Goal: Navigation & Orientation: Find specific page/section

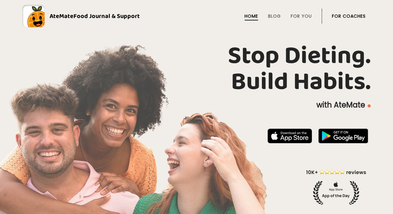
click at [351, 16] on link "For Coaches" at bounding box center [349, 16] width 34 height 5
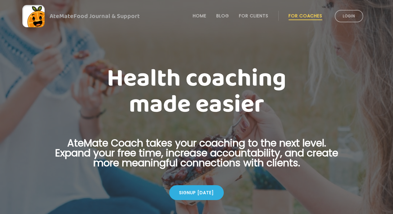
click at [351, 16] on link "Login" at bounding box center [348, 16] width 28 height 12
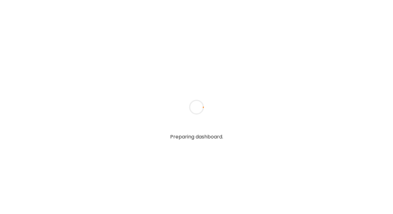
type input "*****"
type input "**********"
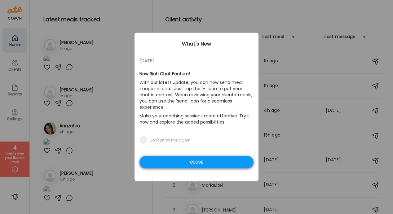
type input "**********"
click at [210, 156] on div "Close" at bounding box center [196, 162] width 114 height 12
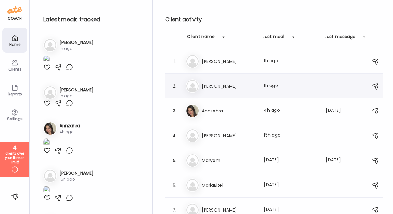
click at [214, 92] on div "Ni [PERSON_NAME] Last meal: 1h ago" at bounding box center [275, 86] width 179 height 14
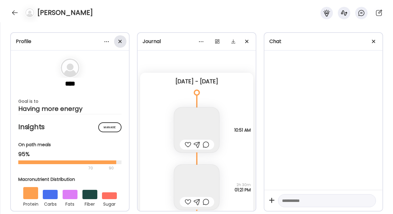
scroll to position [1769, 0]
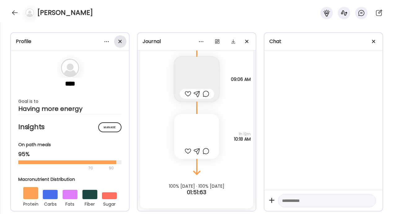
click at [119, 42] on span at bounding box center [119, 41] width 3 height 3
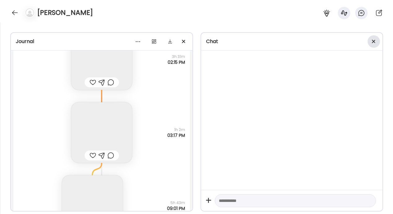
scroll to position [8527, 0]
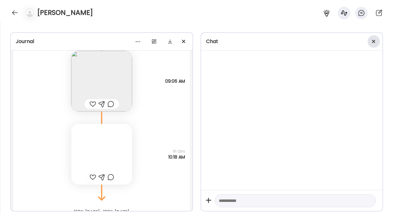
click at [373, 41] on span at bounding box center [373, 41] width 3 height 3
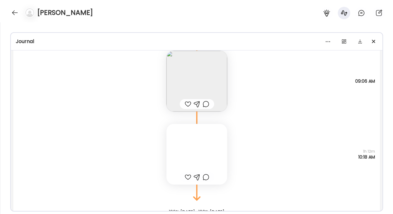
click at [200, 73] on img at bounding box center [196, 81] width 61 height 61
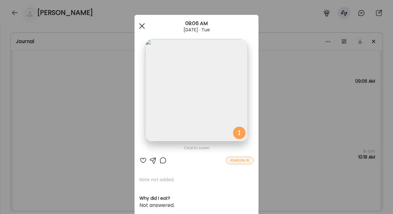
click at [144, 25] on div at bounding box center [142, 26] width 12 height 12
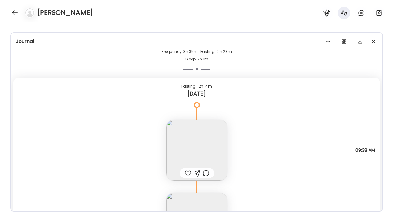
scroll to position [8120, 0]
click at [199, 156] on img at bounding box center [196, 149] width 61 height 61
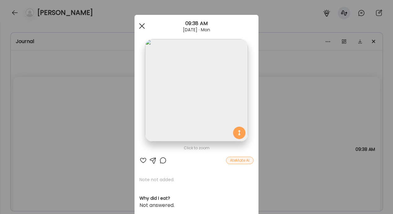
click at [142, 22] on div at bounding box center [142, 26] width 12 height 12
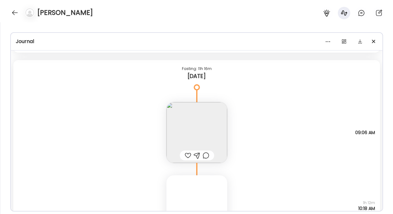
scroll to position [8477, 0]
click at [187, 111] on img at bounding box center [196, 131] width 61 height 61
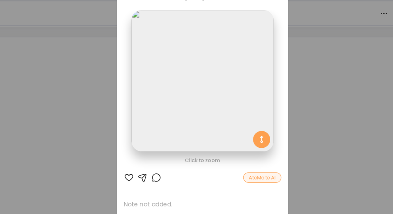
click at [275, 109] on div "Ate Coach Dashboard Wahoo! It’s official Take a moment to set up your Coach Pro…" at bounding box center [196, 107] width 393 height 214
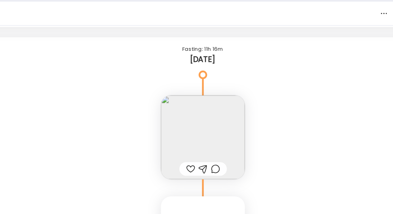
scroll to position [8553, 0]
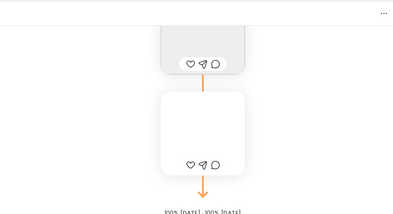
click at [178, 123] on div at bounding box center [196, 128] width 61 height 61
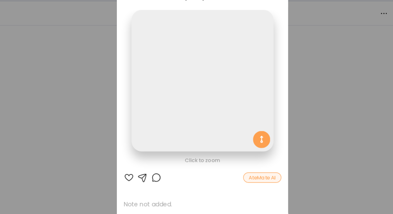
click at [104, 80] on div "Ate Coach Dashboard Wahoo! It’s official Take a moment to set up your Coach Pro…" at bounding box center [196, 107] width 393 height 214
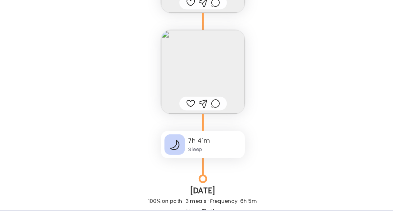
scroll to position [8264, 0]
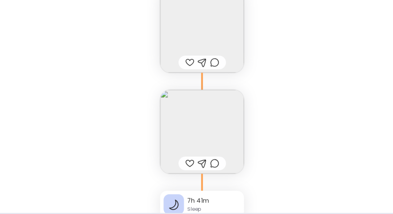
click at [181, 154] on img at bounding box center [196, 152] width 61 height 61
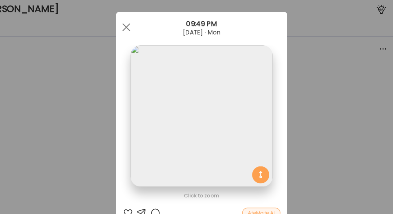
click at [93, 77] on div "Ate Coach Dashboard Wahoo! It’s official Take a moment to set up your Coach Pro…" at bounding box center [196, 107] width 393 height 214
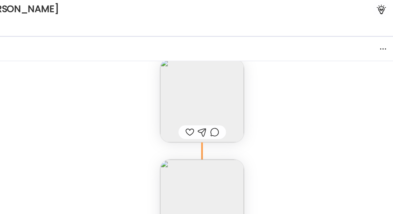
click at [196, 81] on img at bounding box center [196, 79] width 61 height 61
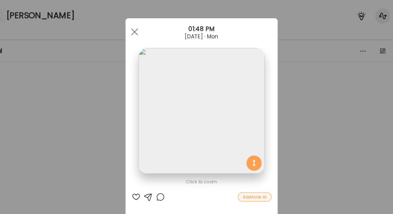
scroll to position [2, 0]
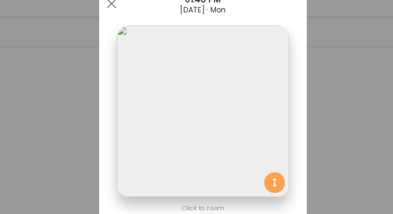
click at [131, 68] on div "Ate Coach Dashboard Wahoo! It’s official Take a moment to set up your Coach Pro…" at bounding box center [196, 107] width 393 height 214
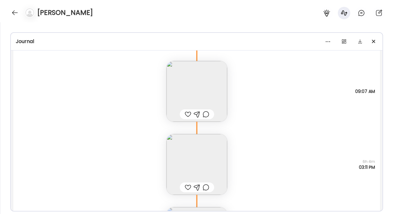
scroll to position [6958, 0]
